Goal: Navigation & Orientation: Find specific page/section

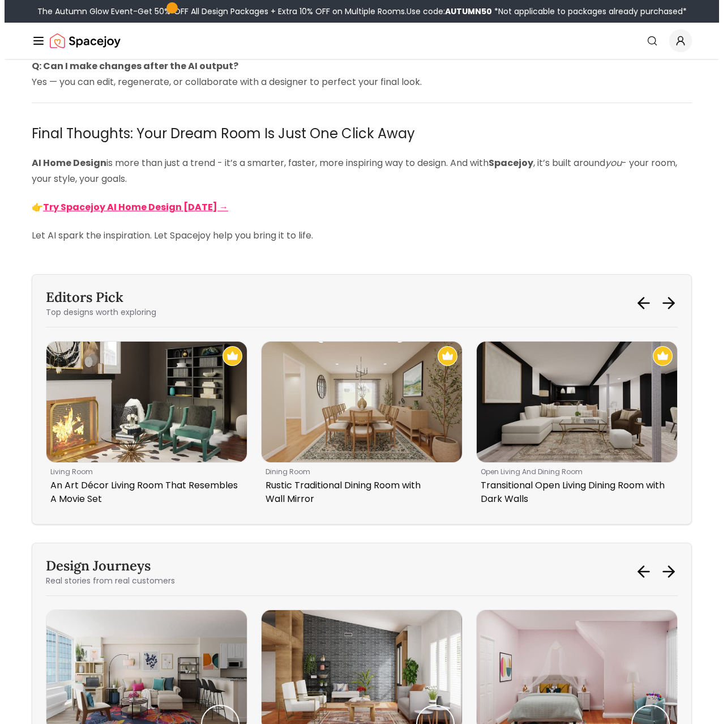
scroll to position [3115, 0]
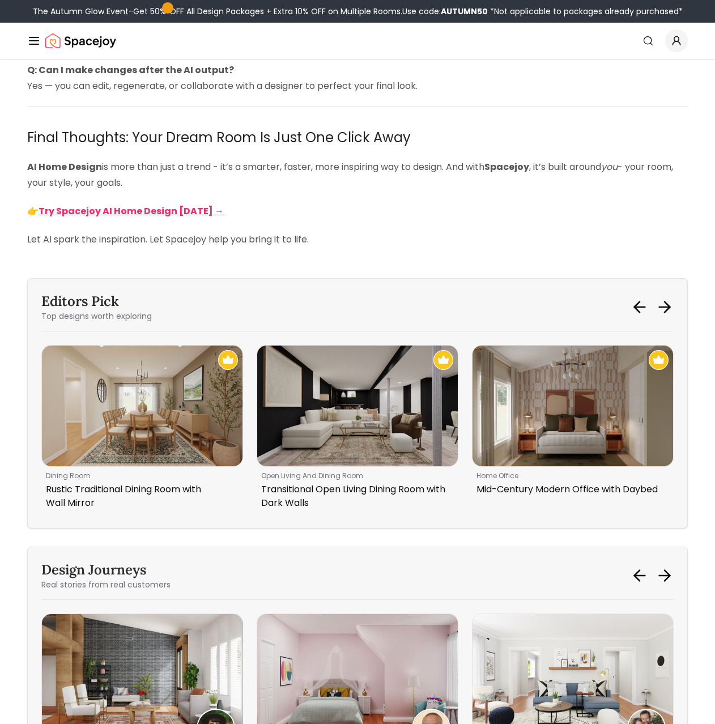
click at [25, 37] on div "Spacejoy Search How It Works Design Portfolio Pricing AI Design Shop Search Sta…" at bounding box center [357, 41] width 715 height 36
click at [35, 40] on icon "Global" at bounding box center [34, 41] width 14 height 14
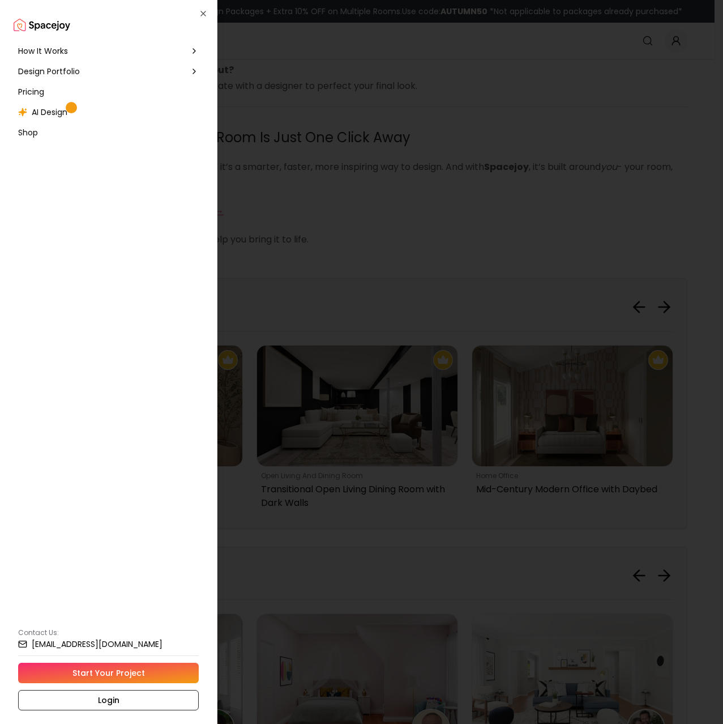
click at [35, 92] on span "Pricing" at bounding box center [31, 91] width 26 height 11
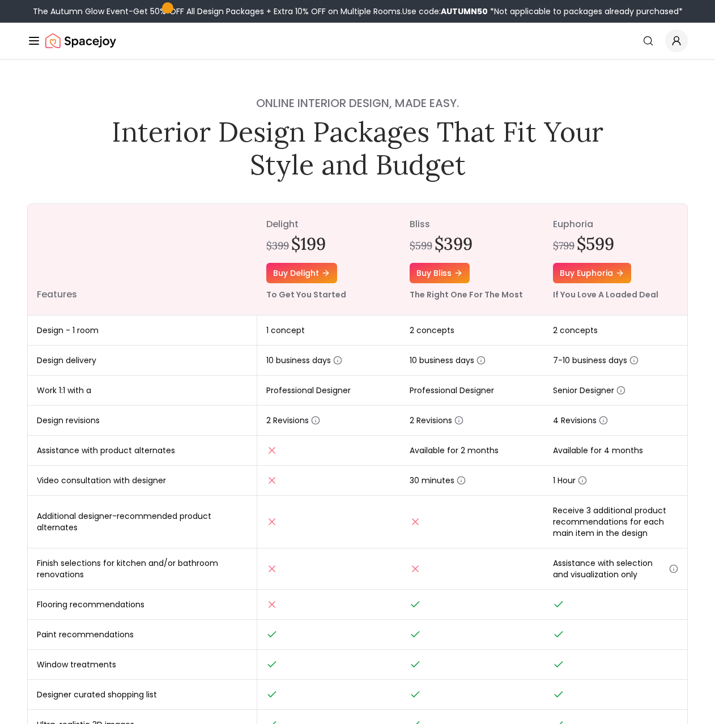
click at [95, 36] on img "Spacejoy" at bounding box center [80, 40] width 71 height 23
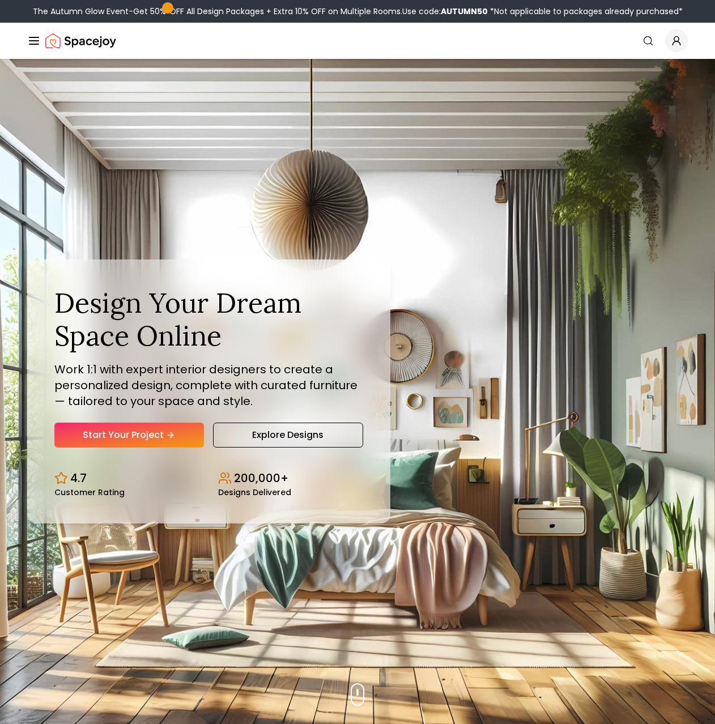
click at [35, 46] on icon "Global" at bounding box center [34, 41] width 14 height 14
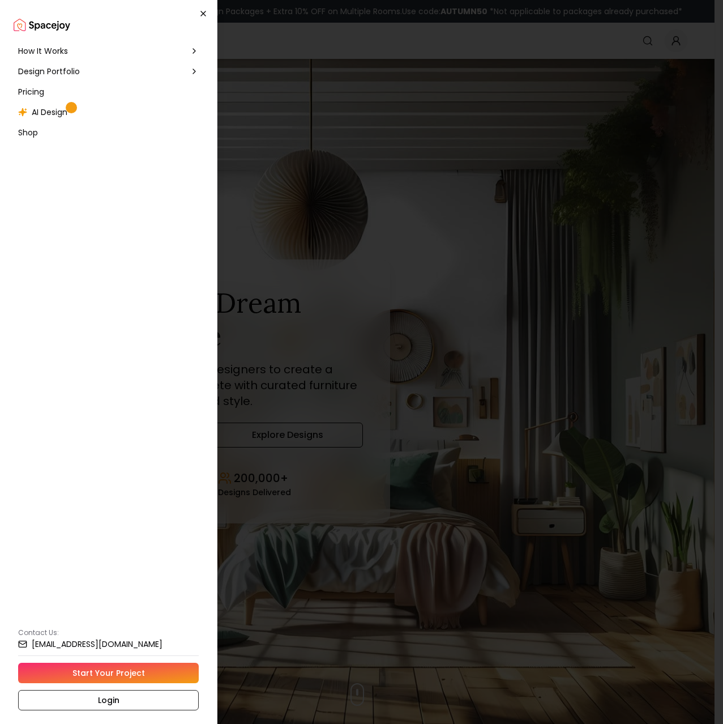
click at [199, 12] on icon "button" at bounding box center [203, 13] width 9 height 9
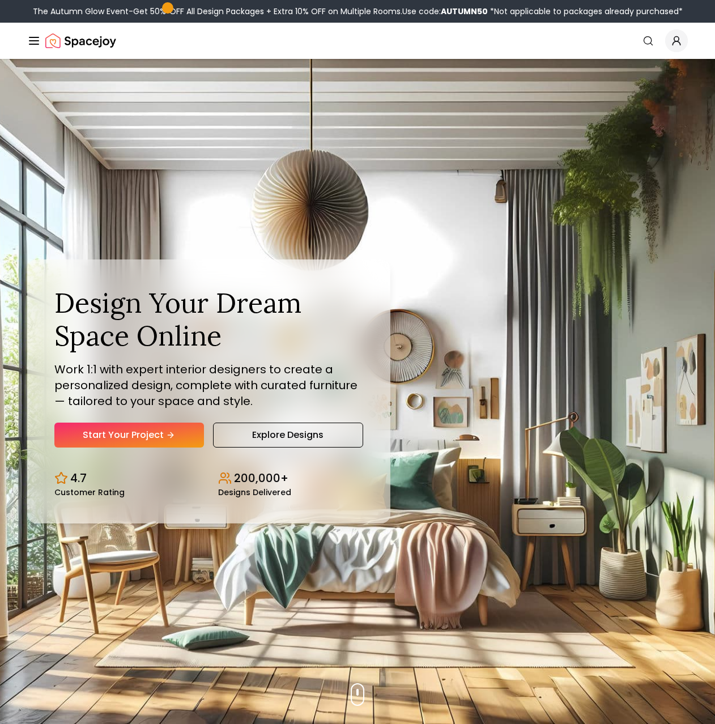
click at [87, 38] on img "Spacejoy" at bounding box center [80, 40] width 71 height 23
